Goal: Communication & Community: Answer question/provide support

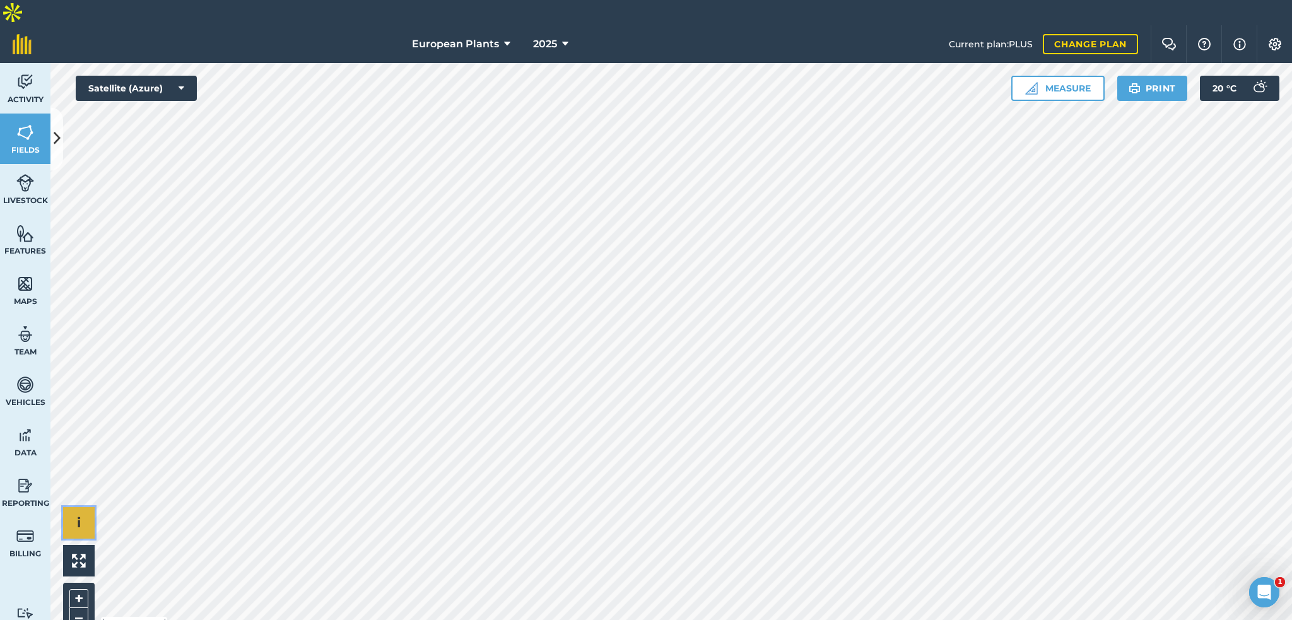
click at [92, 508] on button "i" at bounding box center [79, 523] width 32 height 32
click at [126, 507] on li "© 2025 TomTom, Microsoft" at bounding box center [144, 523] width 98 height 32
click at [82, 507] on button "›" at bounding box center [79, 523] width 32 height 32
click at [1228, 76] on span "20 ° C" at bounding box center [1225, 88] width 24 height 25
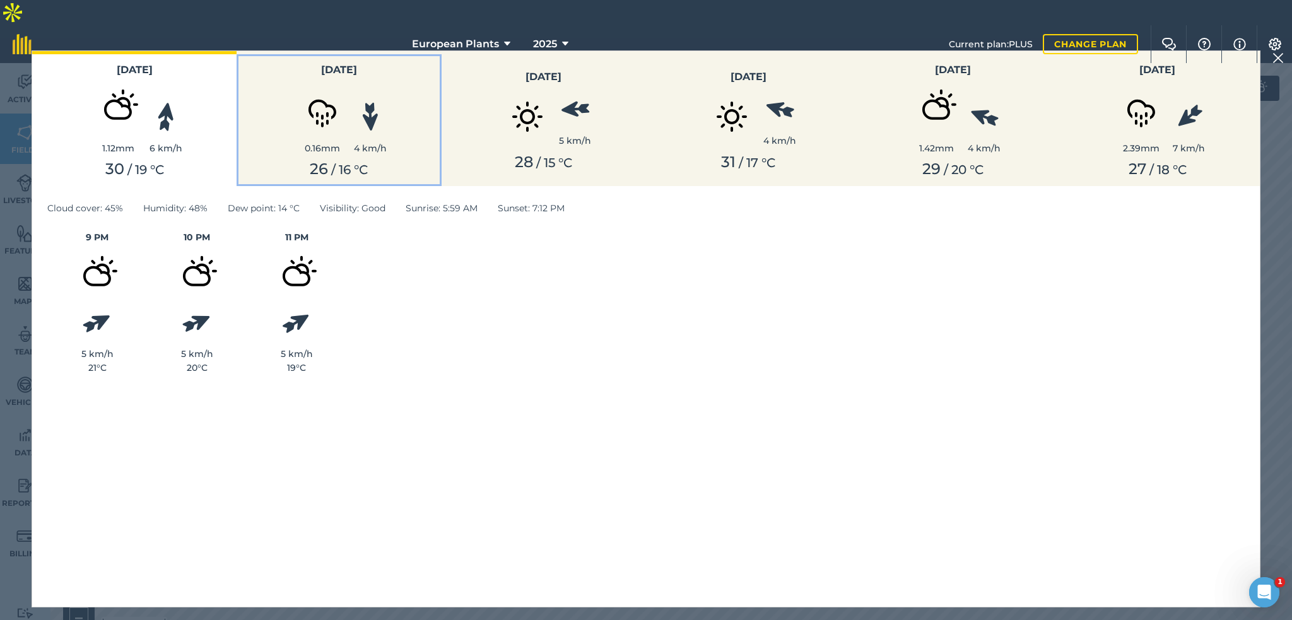
click at [294, 115] on img at bounding box center [322, 109] width 63 height 63
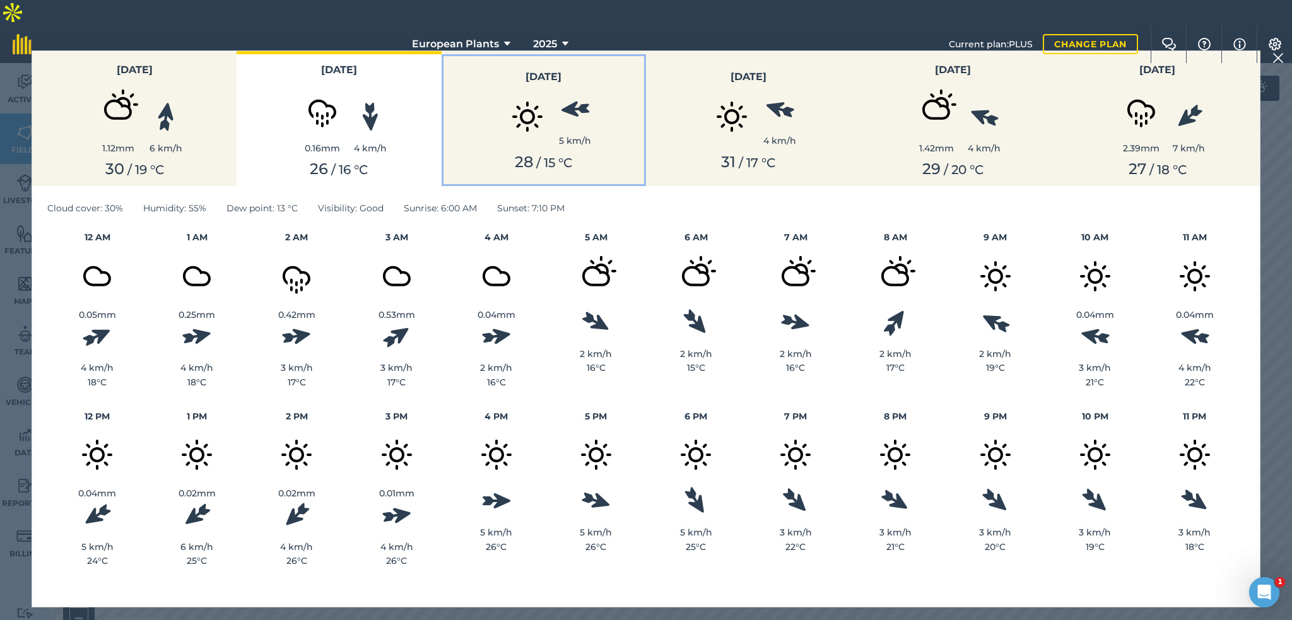
click at [523, 143] on img at bounding box center [527, 116] width 63 height 63
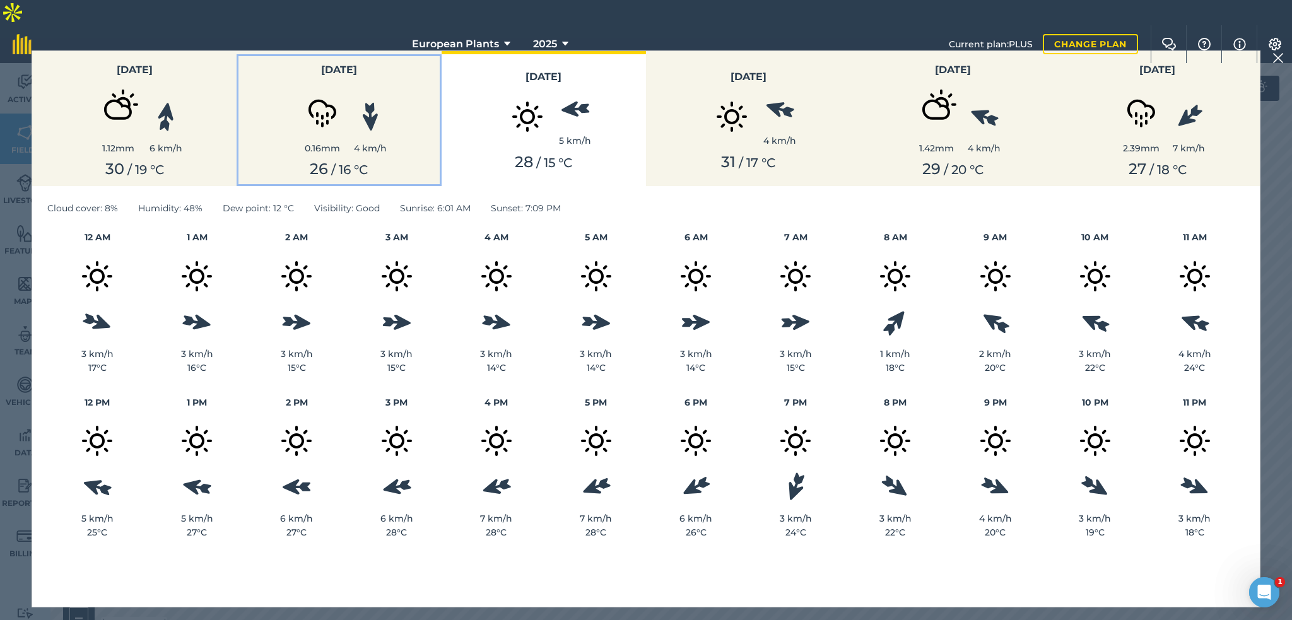
click at [389, 119] on div "0.16 mm 4 km/h" at bounding box center [338, 116] width 189 height 77
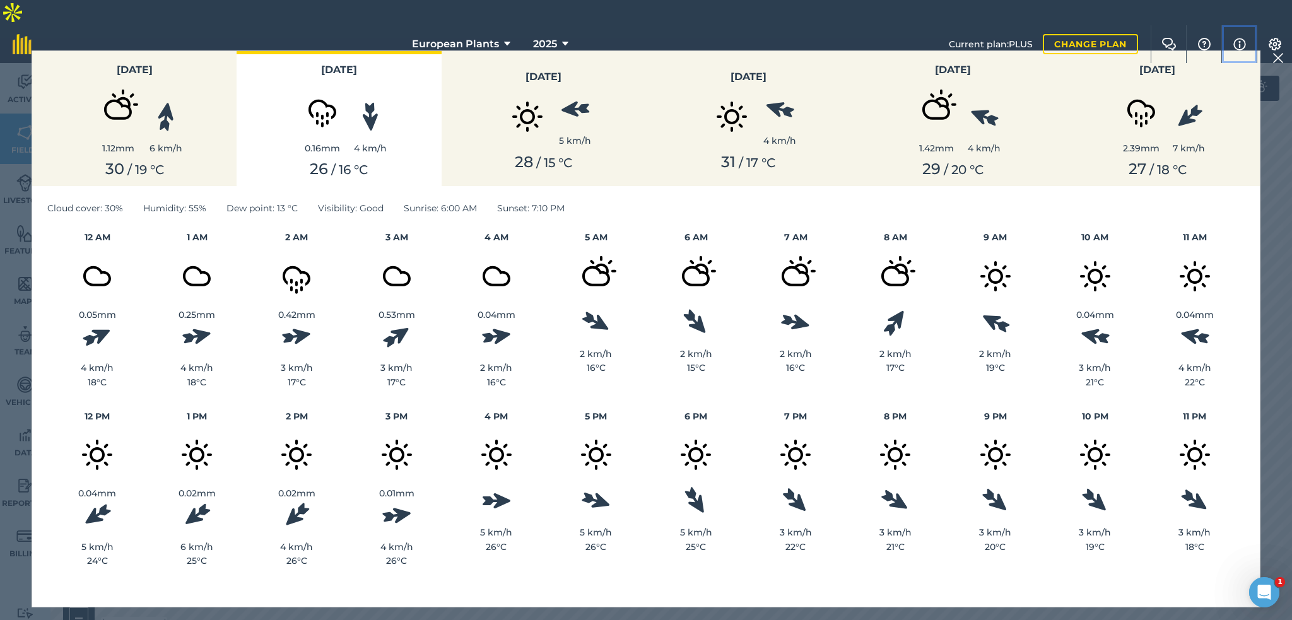
click at [1241, 37] on img at bounding box center [1240, 44] width 13 height 15
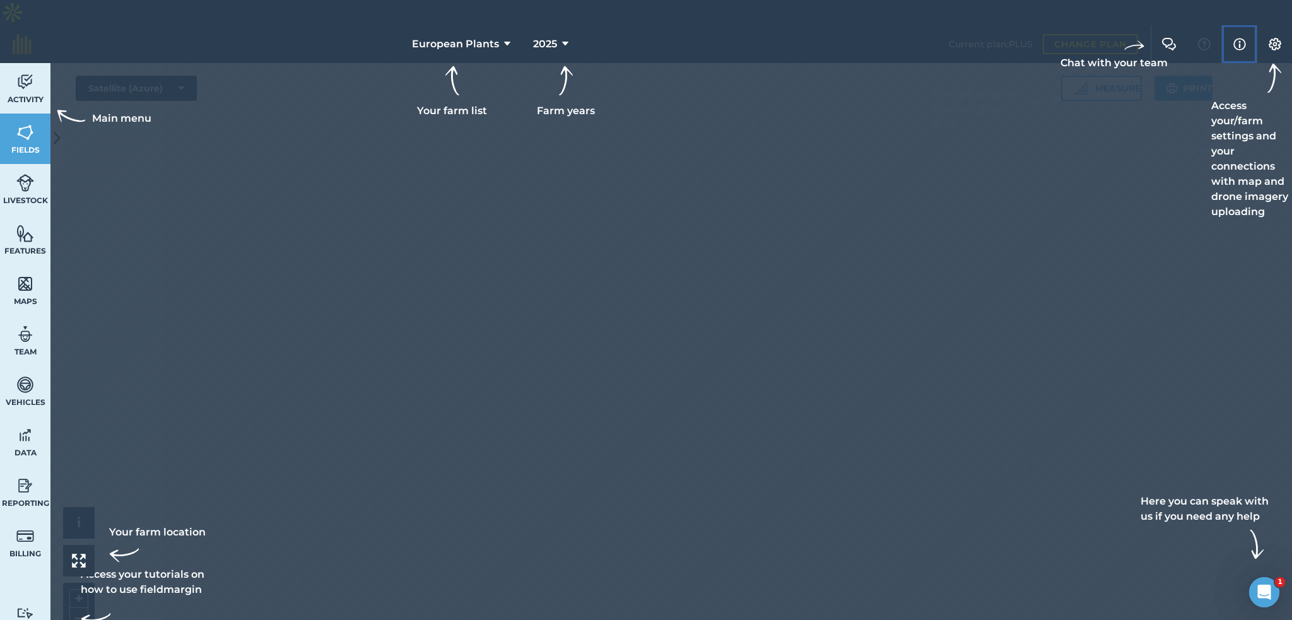
click at [1241, 37] on img at bounding box center [1240, 44] width 13 height 15
click at [906, 204] on div at bounding box center [646, 310] width 1292 height 620
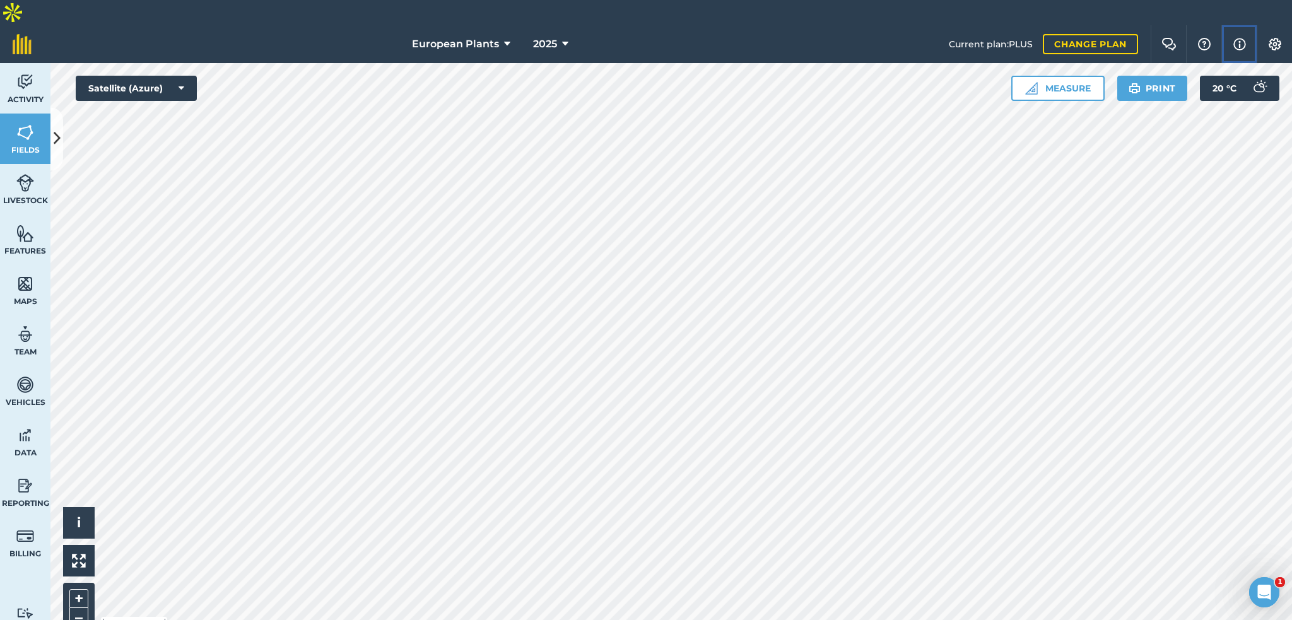
click at [1237, 28] on button "Info" at bounding box center [1239, 44] width 35 height 38
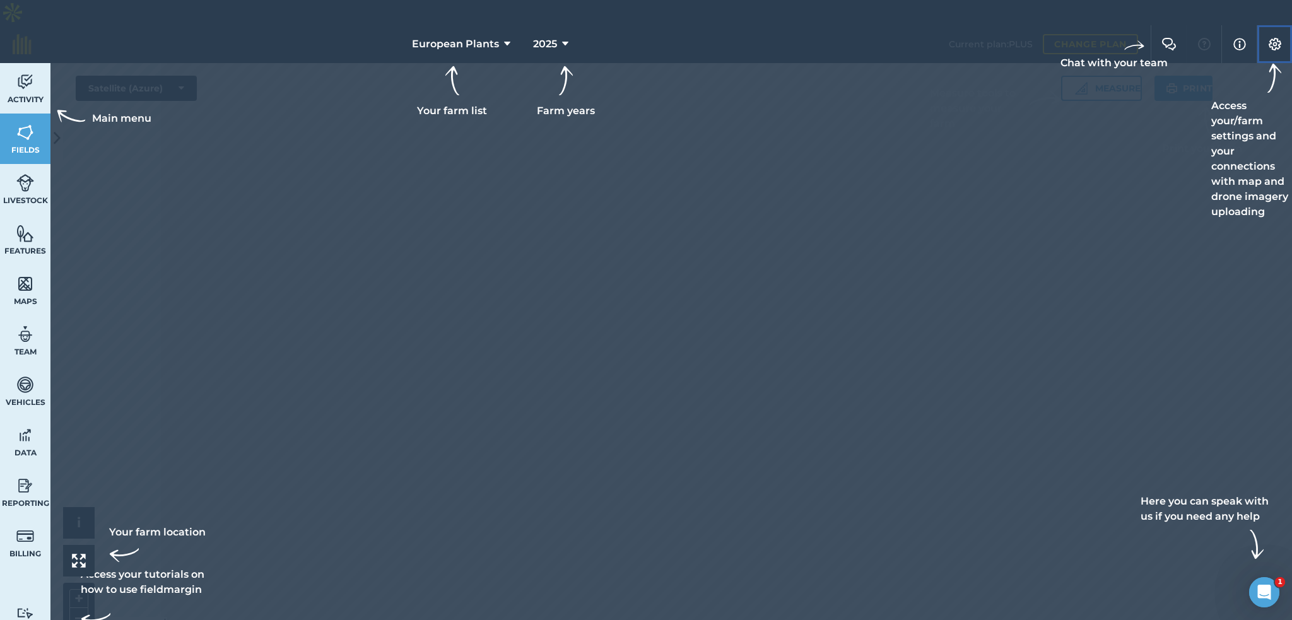
click at [1270, 28] on button "Settings" at bounding box center [1274, 44] width 35 height 38
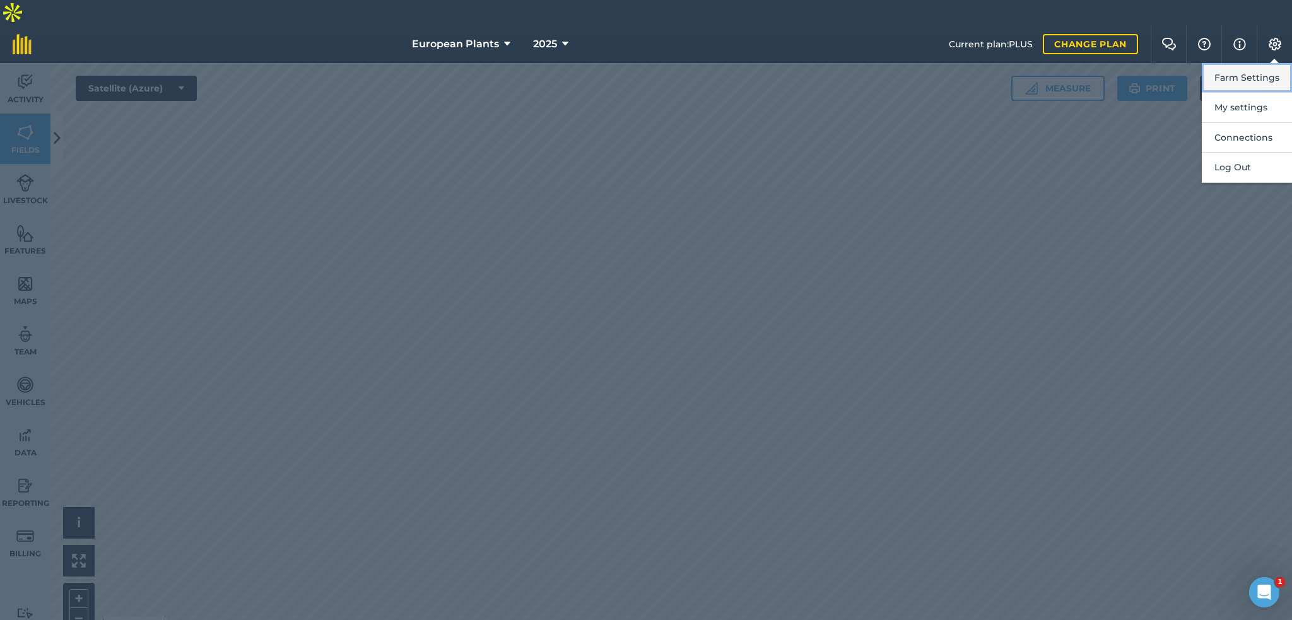
click at [1260, 63] on button "Farm Settings" at bounding box center [1247, 78] width 90 height 30
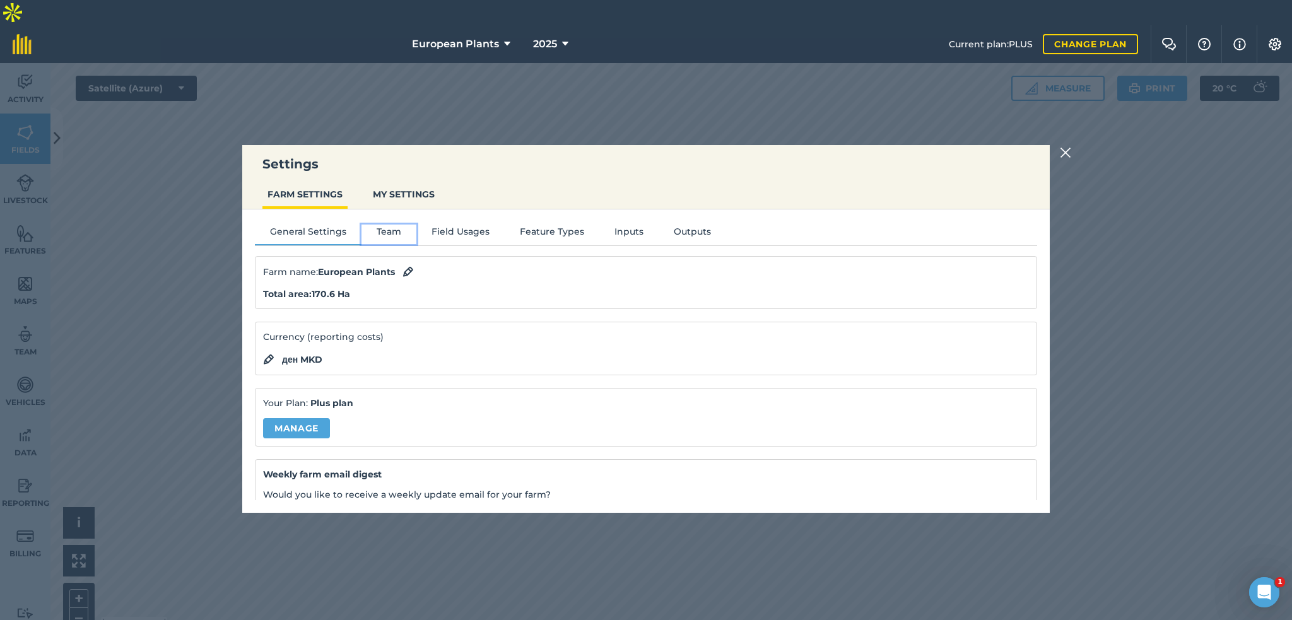
click at [384, 225] on button "Team" at bounding box center [389, 234] width 55 height 19
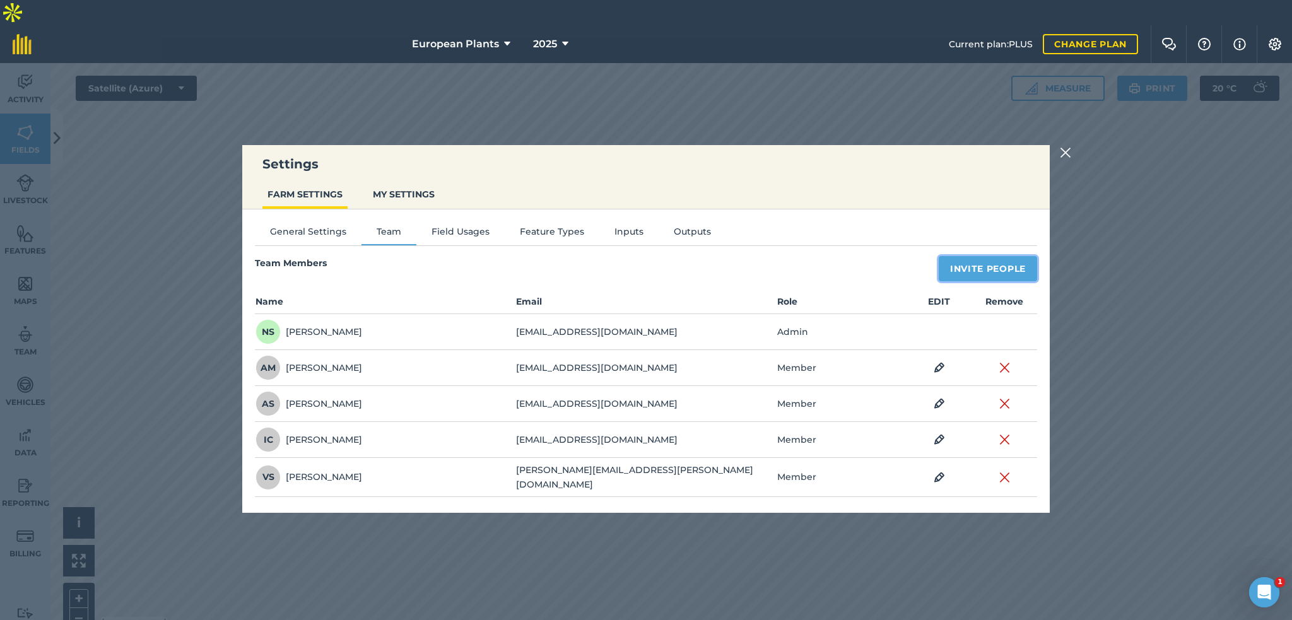
click at [953, 261] on button "Invite People" at bounding box center [988, 268] width 98 height 25
select select "MEMBER"
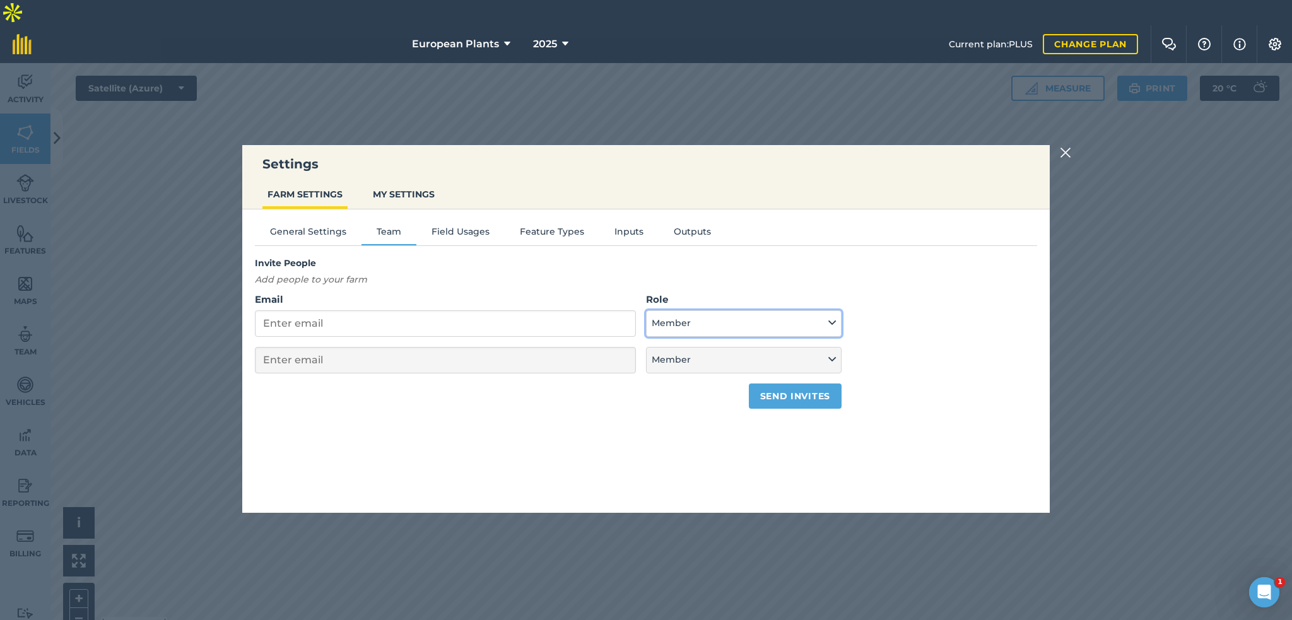
click at [707, 331] on button "Member" at bounding box center [744, 323] width 196 height 27
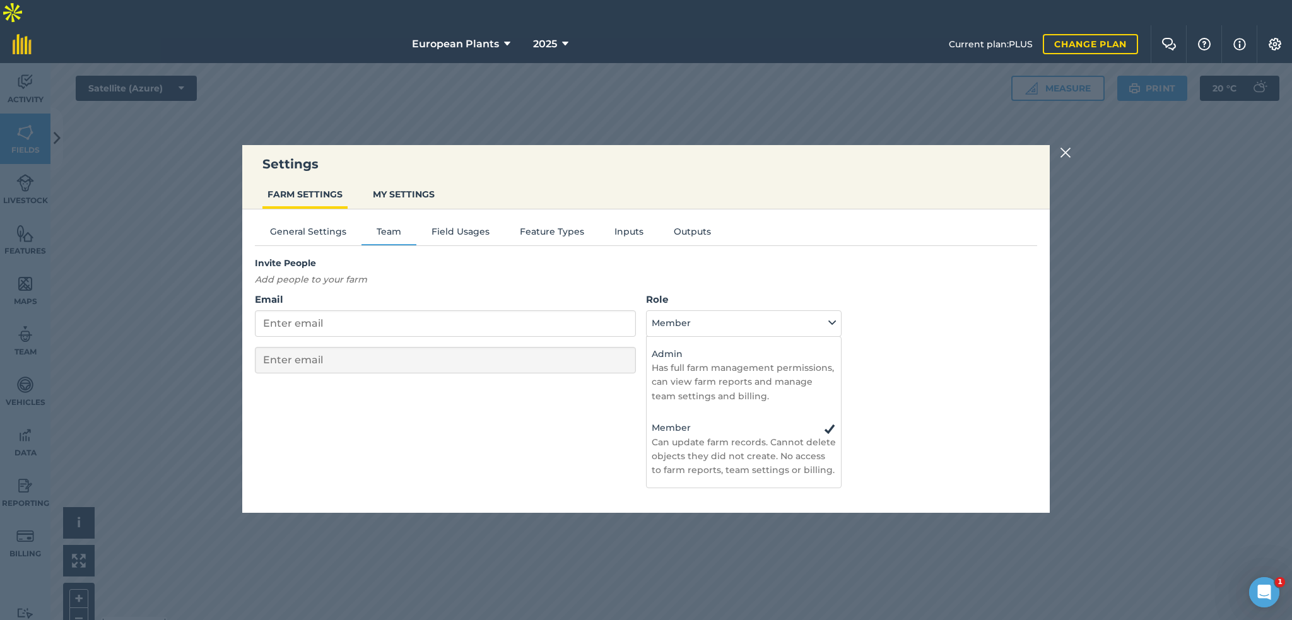
click at [731, 285] on p "Add people to your farm" at bounding box center [548, 280] width 587 height 14
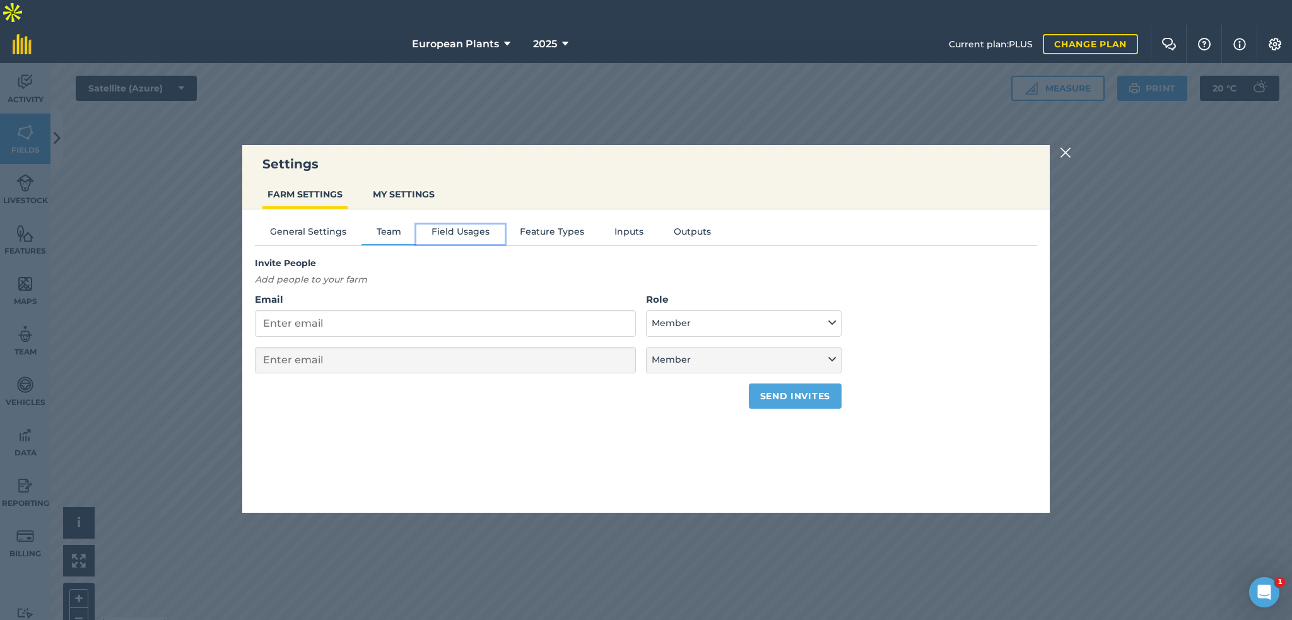
click at [459, 229] on button "Field Usages" at bounding box center [461, 234] width 88 height 19
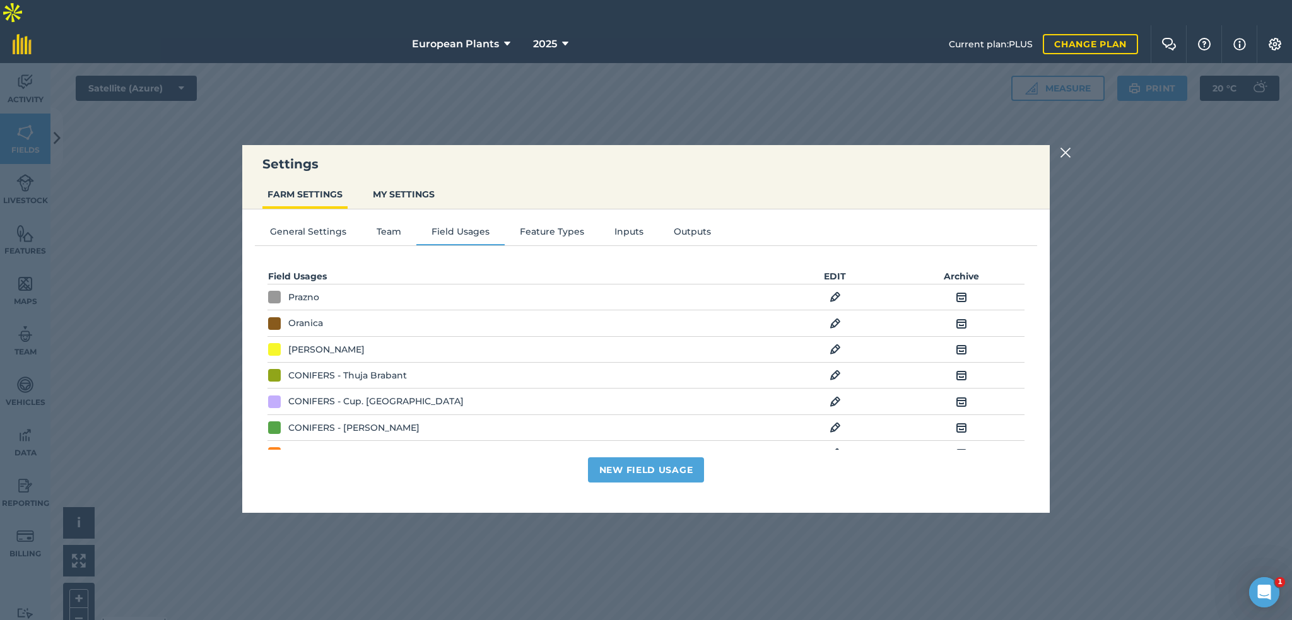
click at [1067, 156] on img at bounding box center [1065, 152] width 11 height 15
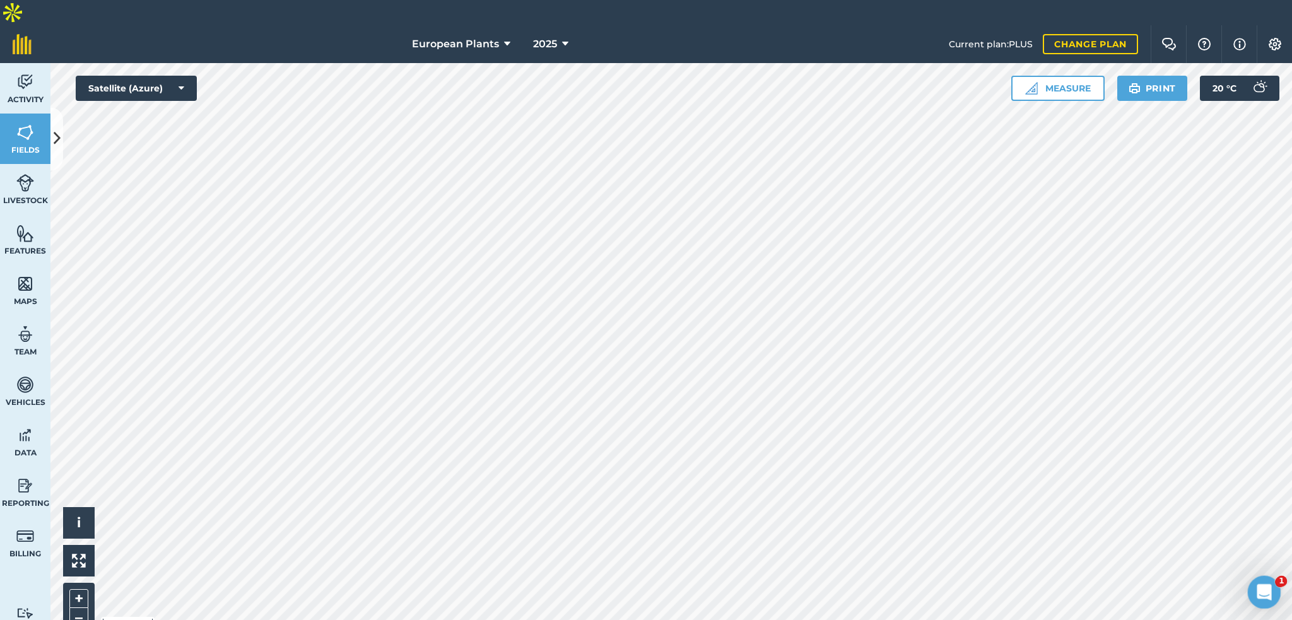
click at [1259, 583] on icon "Open Intercom Messenger" at bounding box center [1263, 591] width 21 height 21
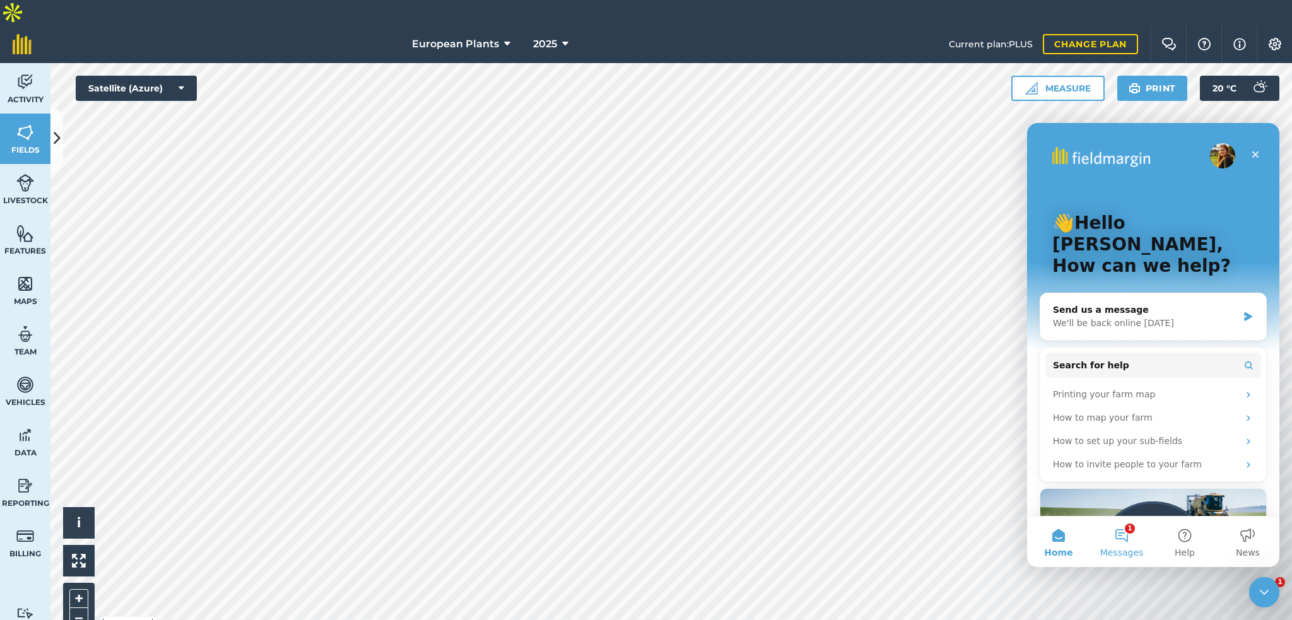
click at [1123, 539] on button "1 Messages" at bounding box center [1121, 542] width 63 height 50
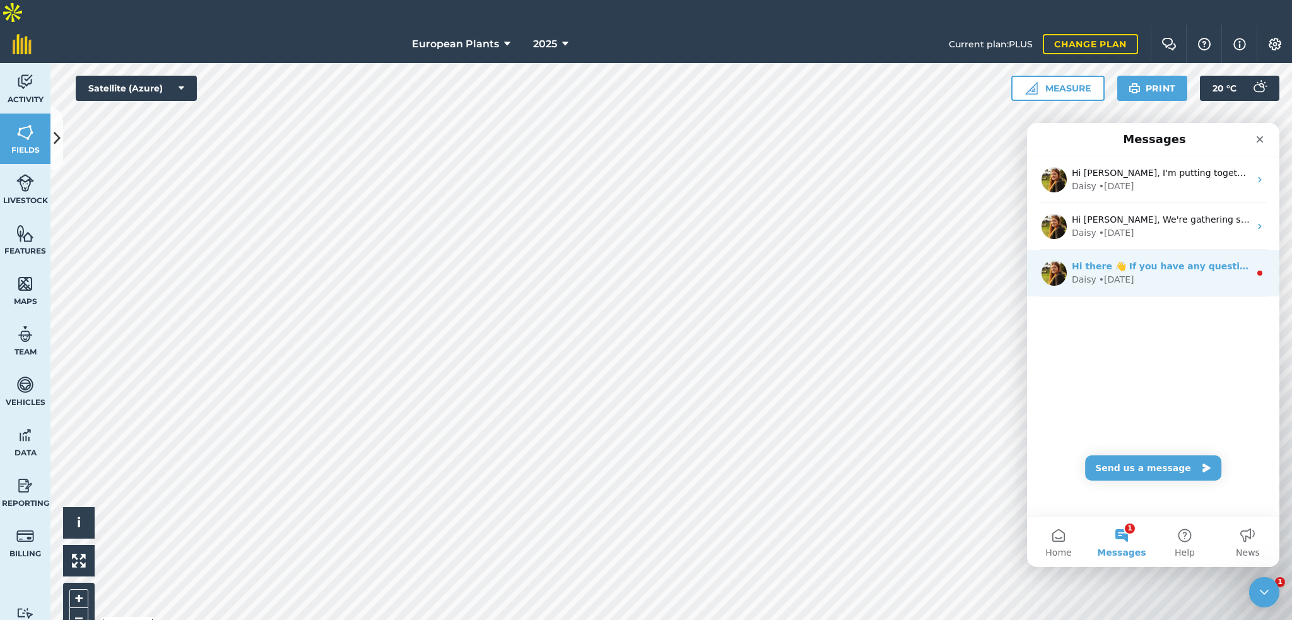
click at [1171, 276] on div "Daisy • [DATE]" at bounding box center [1161, 279] width 178 height 13
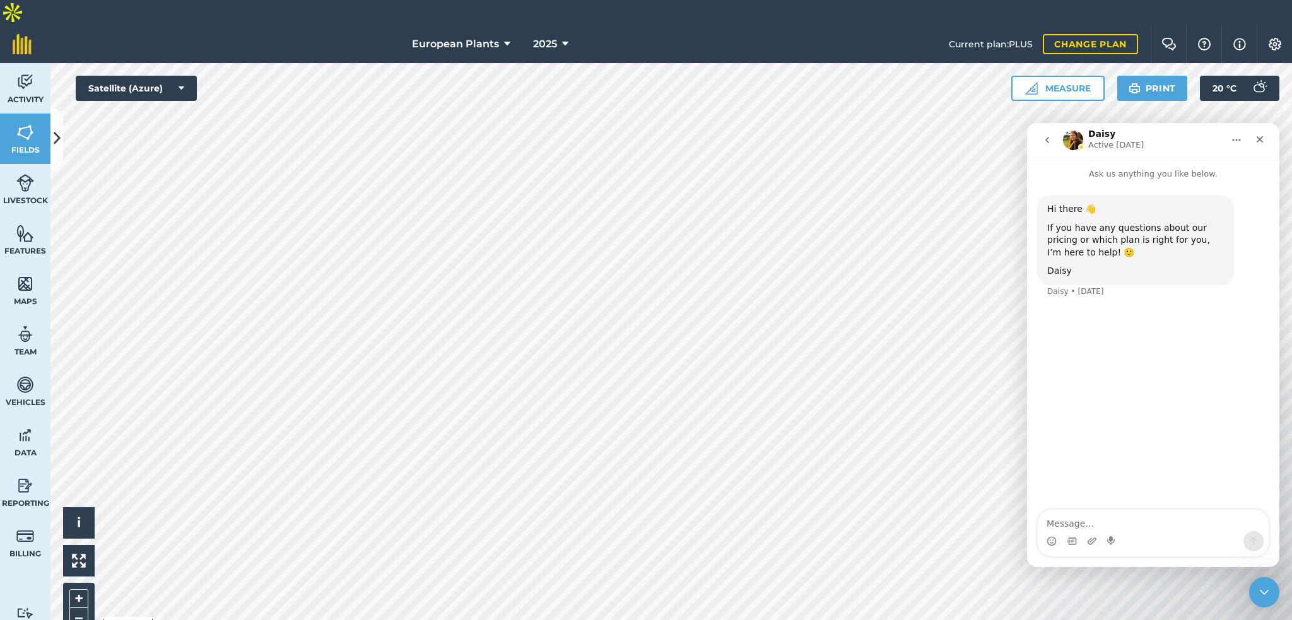
click at [1046, 143] on icon "go back" at bounding box center [1048, 140] width 10 height 10
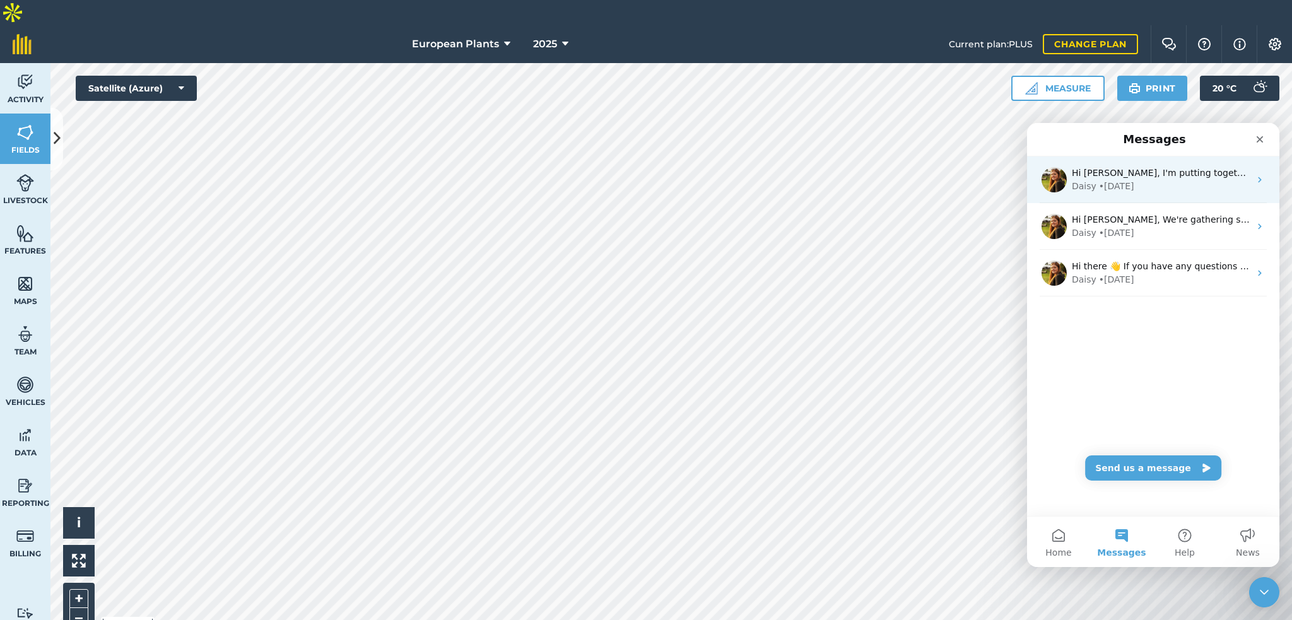
click at [1102, 183] on div "• [DATE]" at bounding box center [1116, 186] width 35 height 13
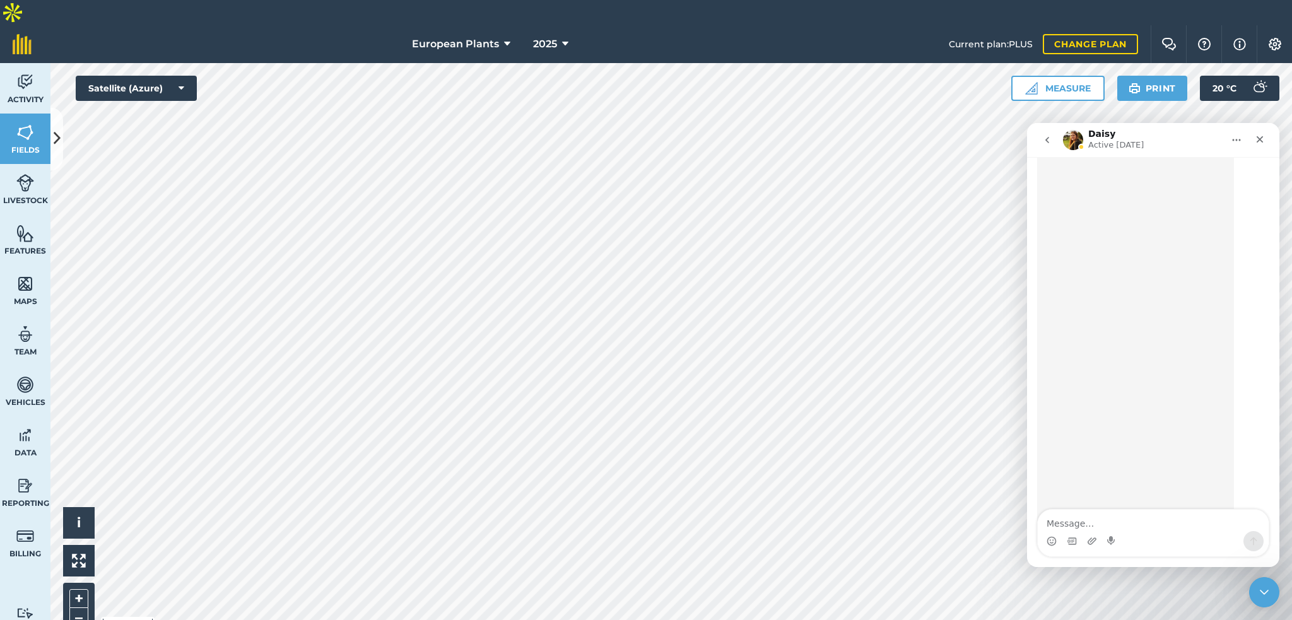
scroll to position [971, 0]
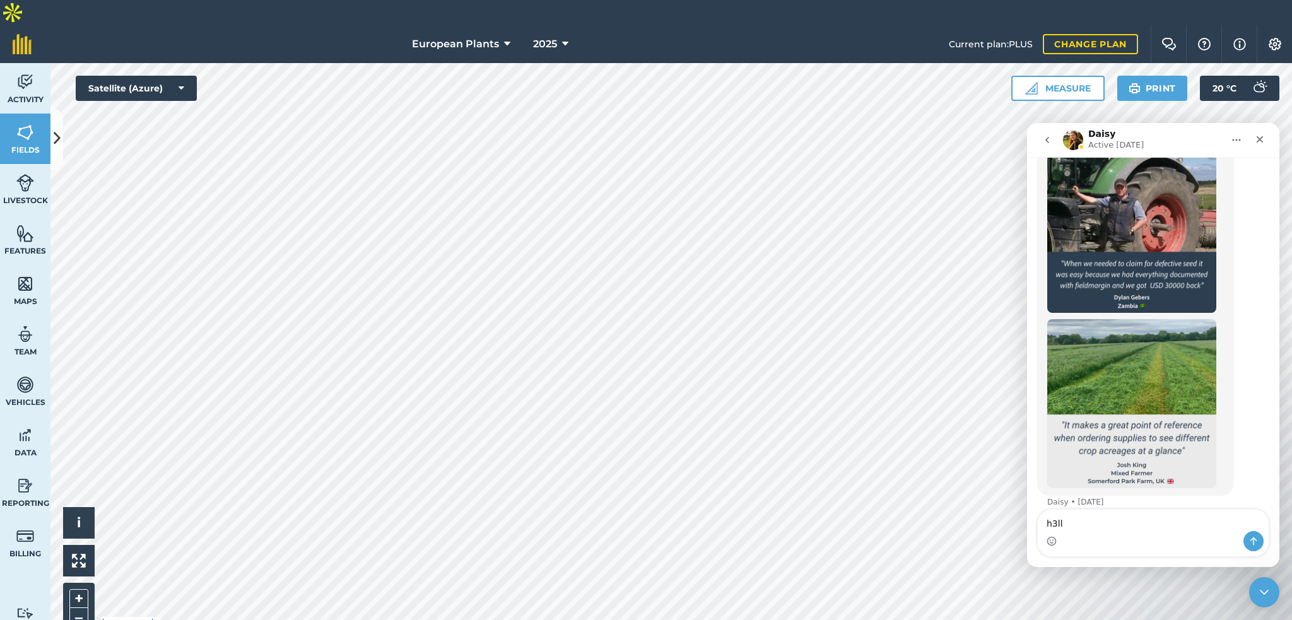
type textarea "h3ll("
type textarea "H3ll"
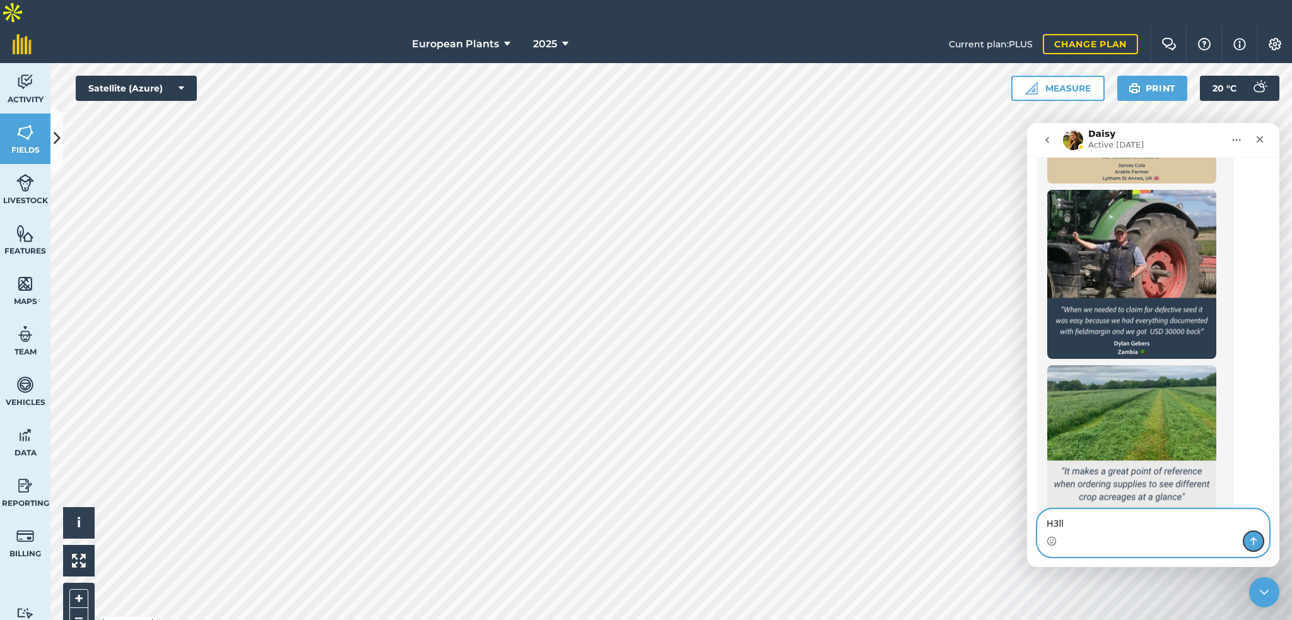
scroll to position [908, 0]
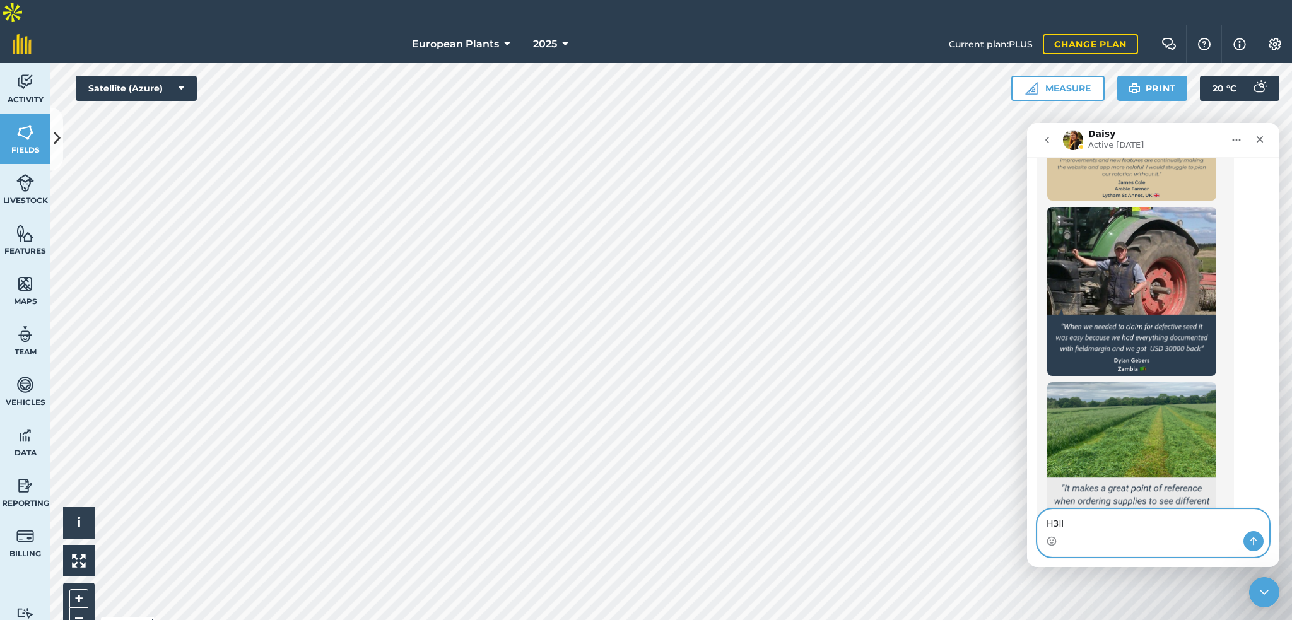
drag, startPoint x: 1085, startPoint y: 516, endPoint x: 997, endPoint y: 511, distance: 88.5
click html "Daisy Active [DATE] Ask us anything you like below. Hi [PERSON_NAME], I'm putti…"
click at [1066, 526] on textarea "H3ll" at bounding box center [1153, 520] width 231 height 21
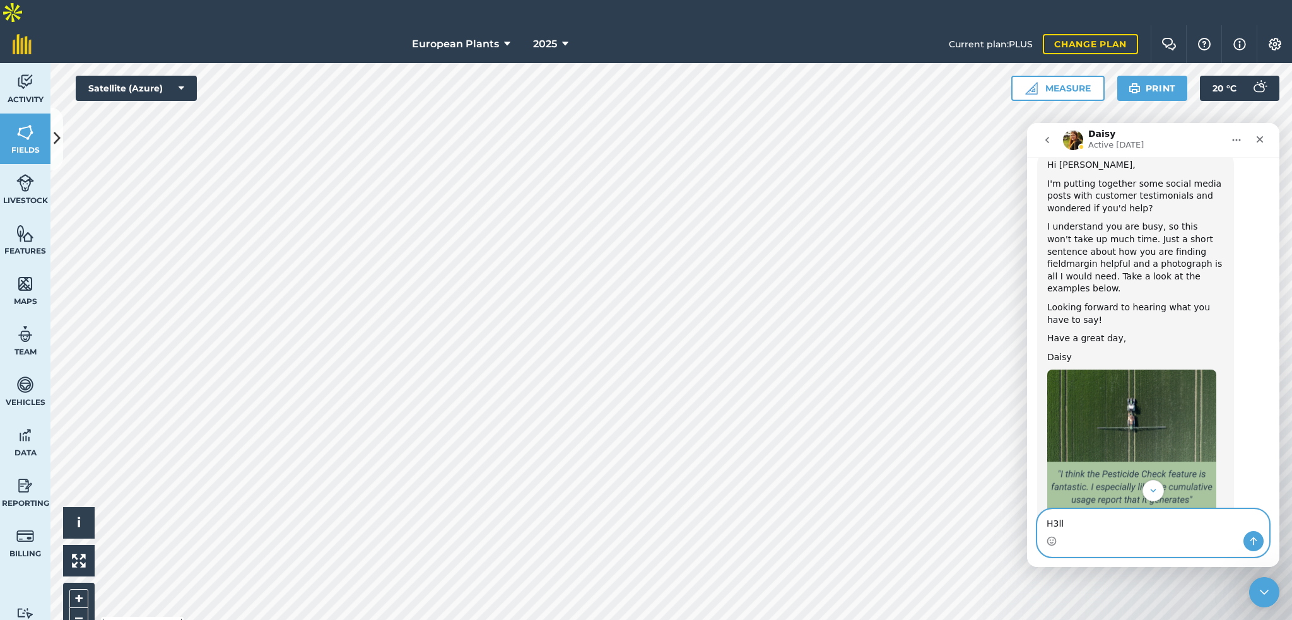
scroll to position [25, 0]
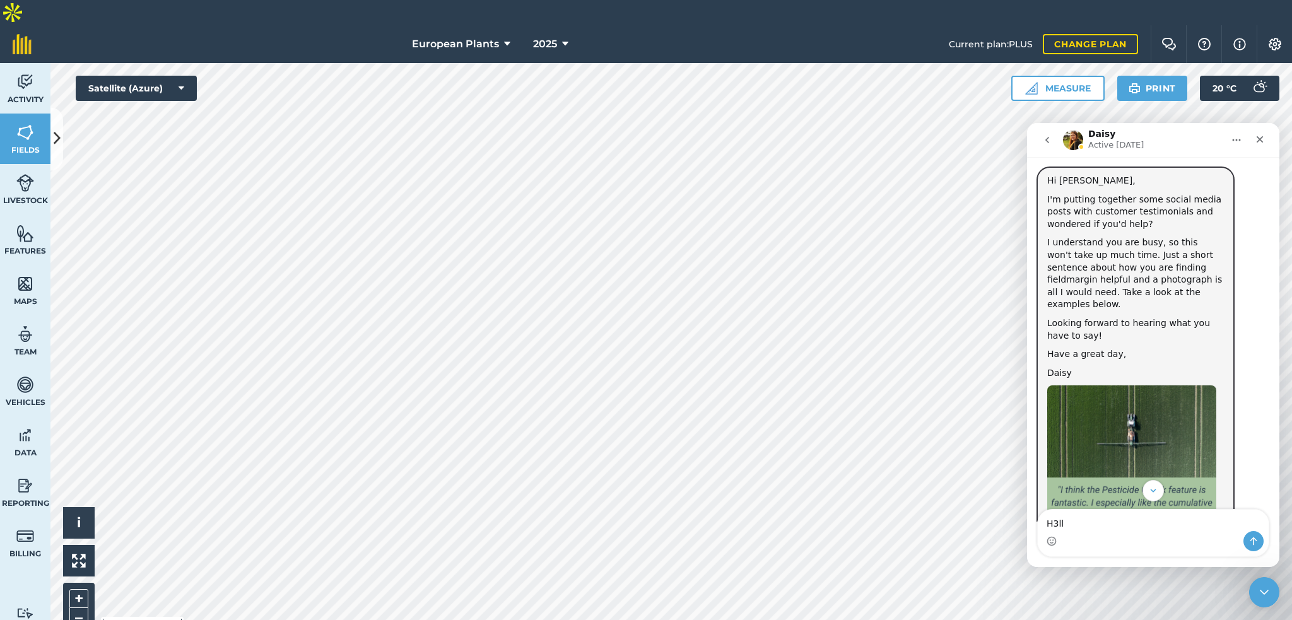
drag, startPoint x: 1108, startPoint y: 217, endPoint x: 1116, endPoint y: 241, distance: 25.3
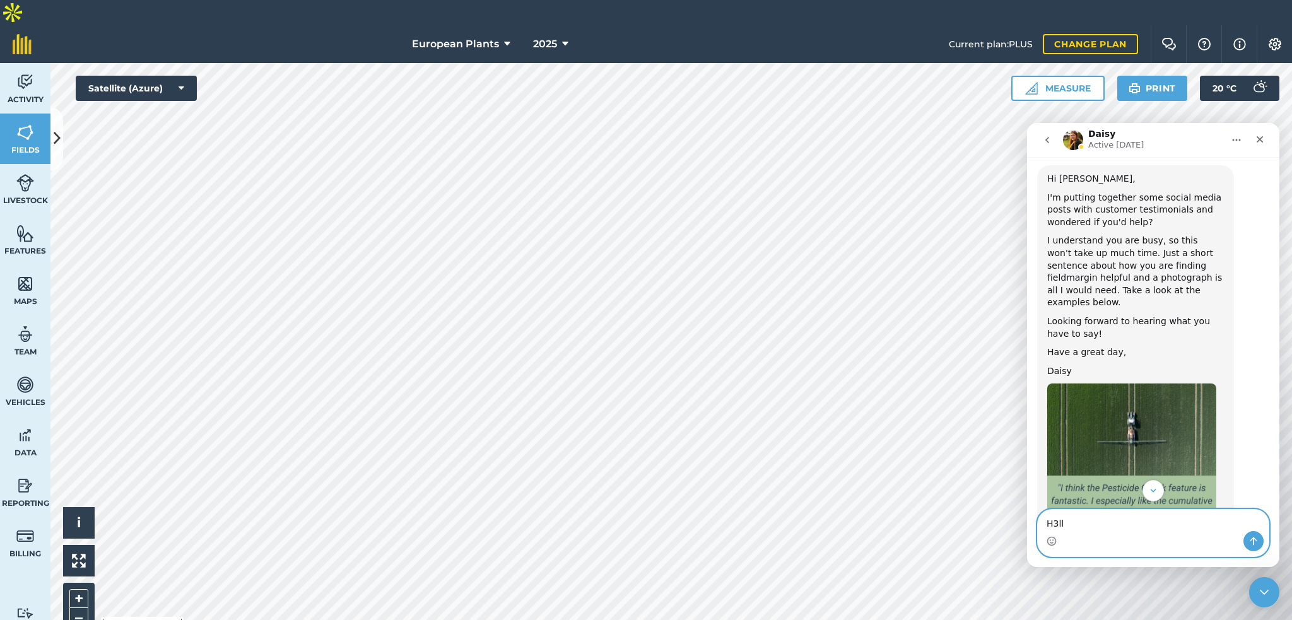
click at [1109, 526] on textarea "H3ll" at bounding box center [1153, 520] width 231 height 21
type textarea "Hello"
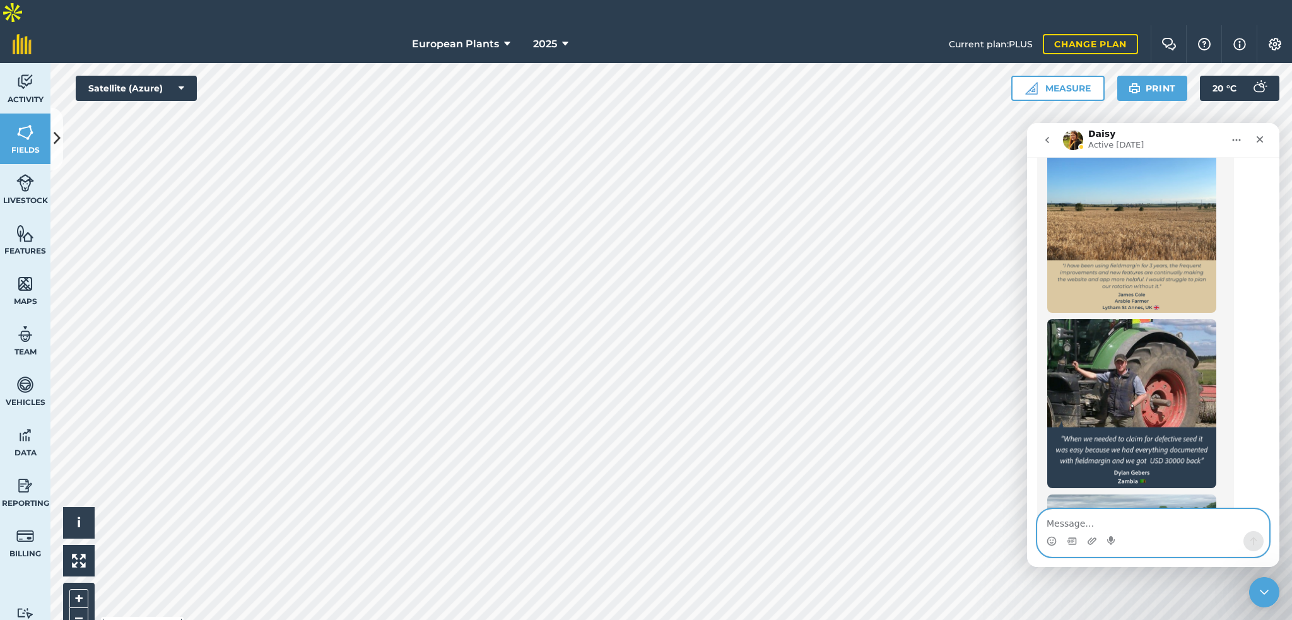
scroll to position [1025, 0]
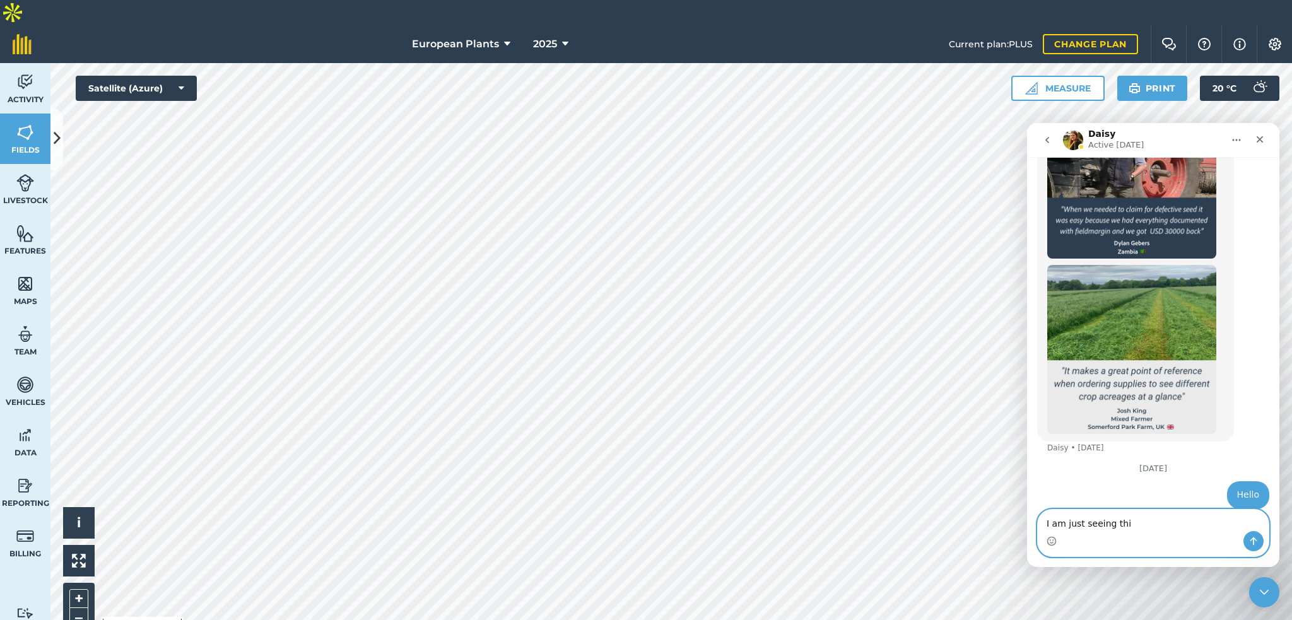
type textarea "I am just seeing this"
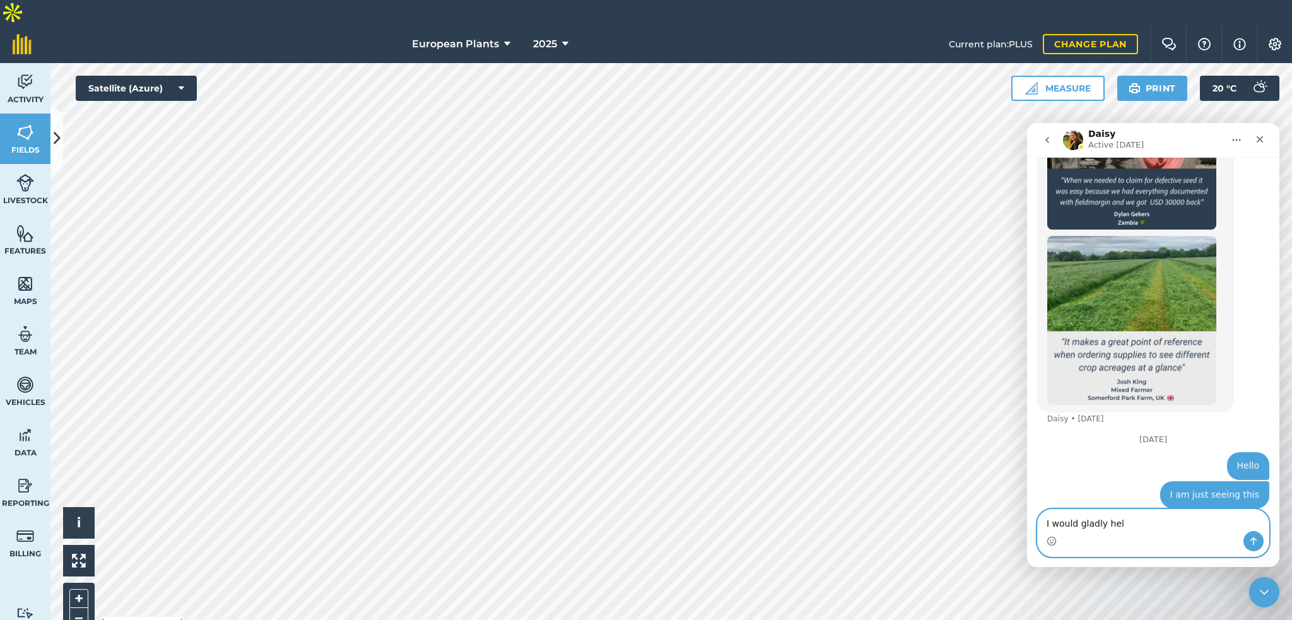
type textarea "I would gladly help"
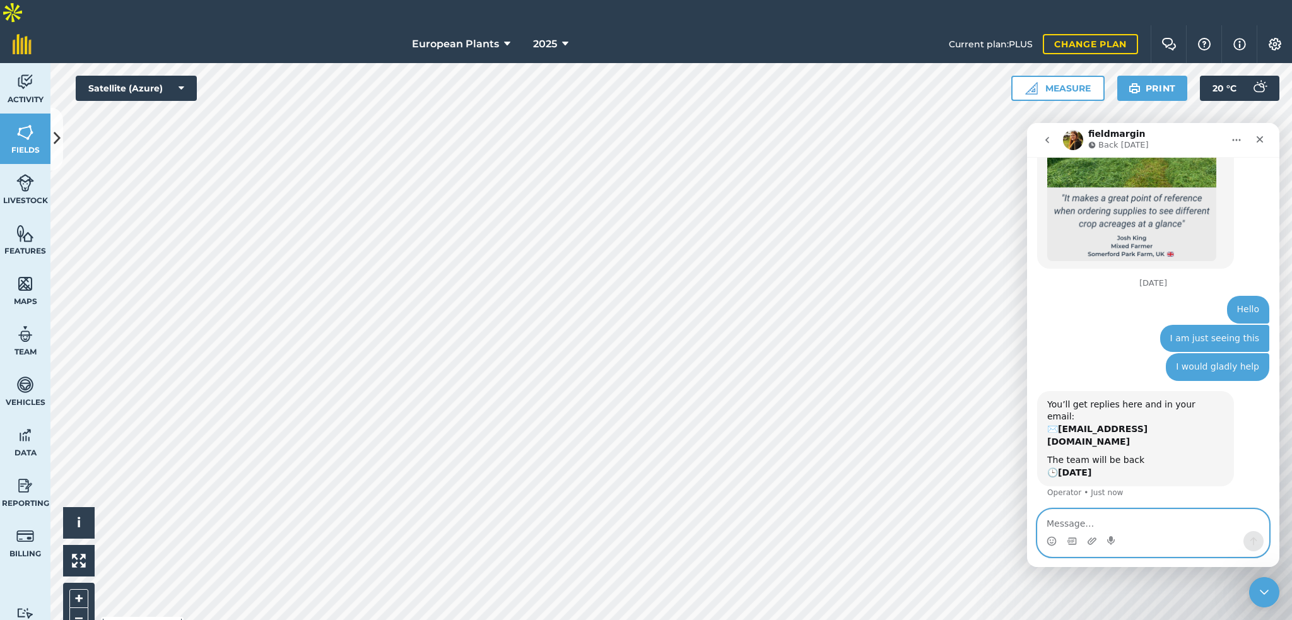
scroll to position [1200, 0]
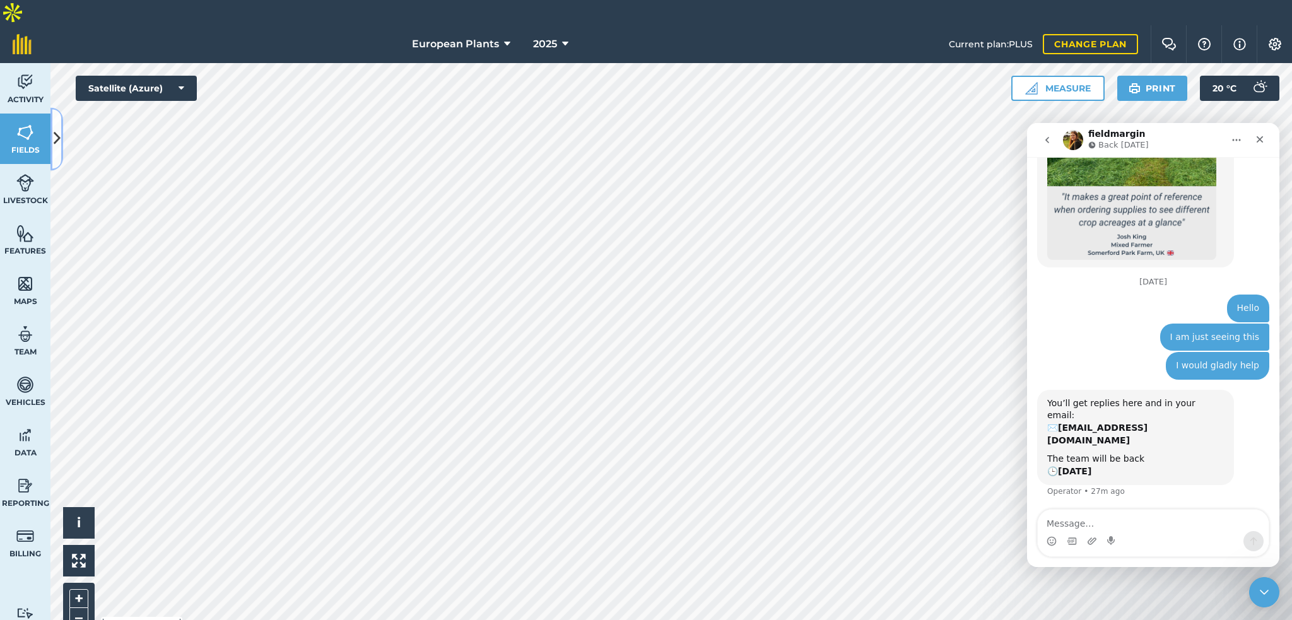
click at [58, 141] on icon at bounding box center [57, 139] width 7 height 22
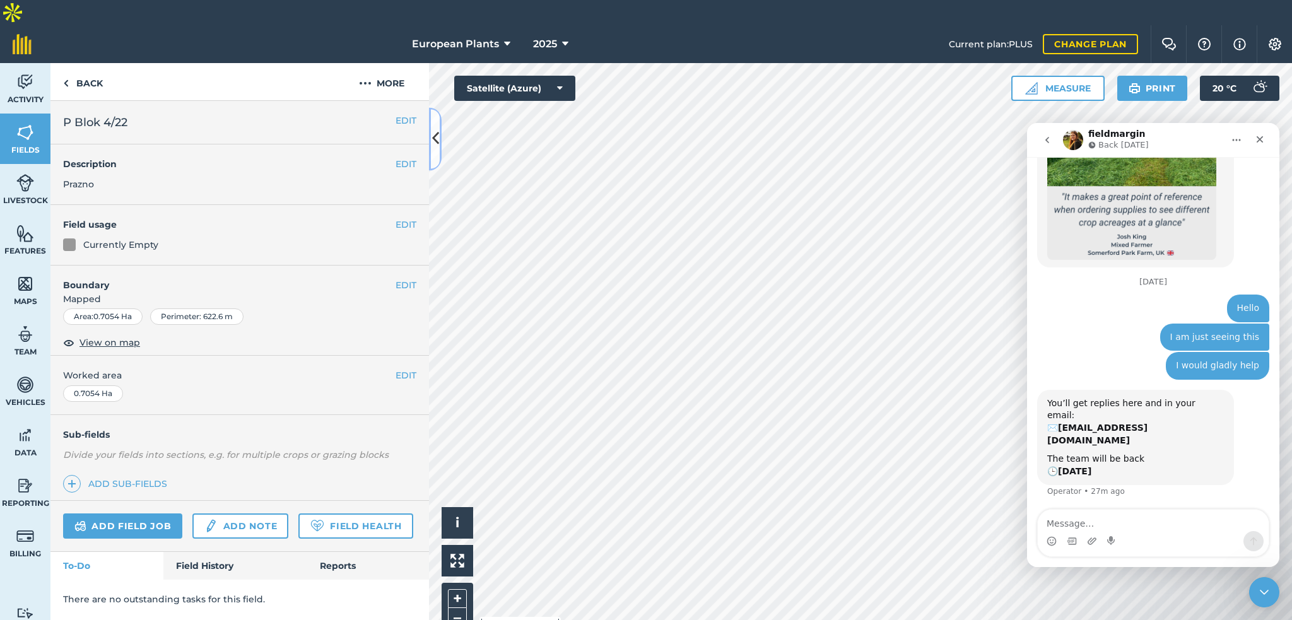
click at [431, 151] on button at bounding box center [435, 138] width 13 height 63
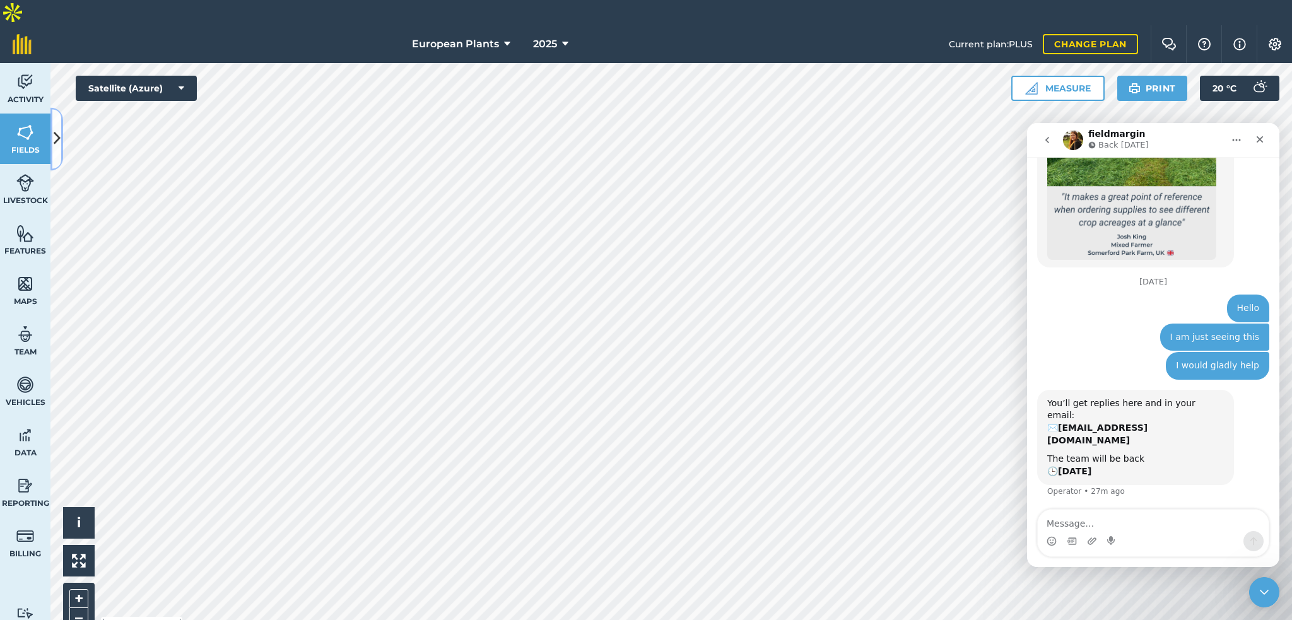
click at [50, 132] on button at bounding box center [56, 138] width 13 height 63
